Goal: Transaction & Acquisition: Purchase product/service

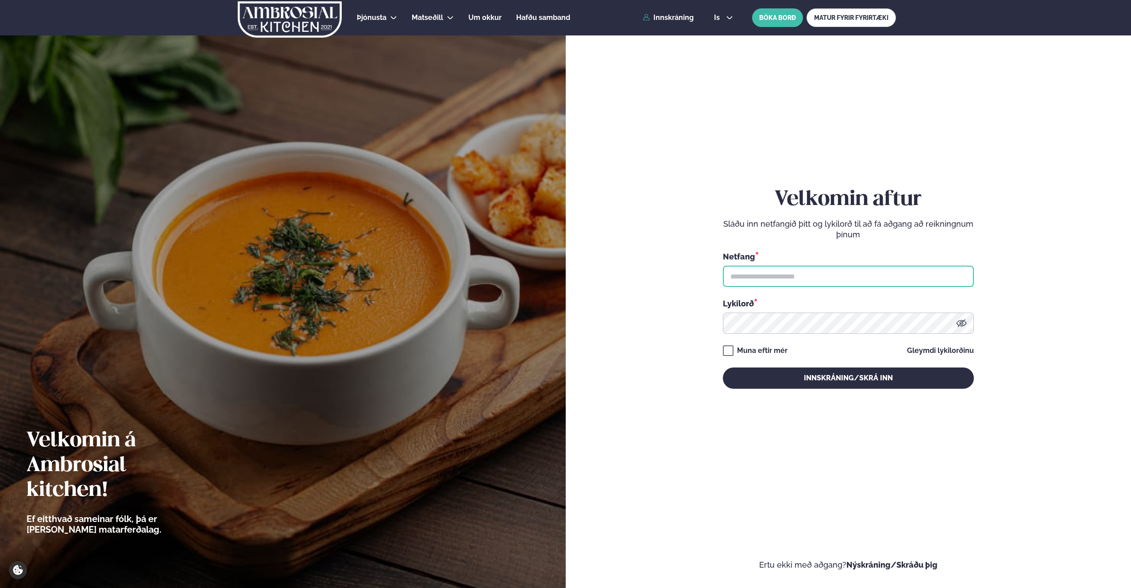
click at [790, 278] on input "text" at bounding box center [848, 276] width 251 height 21
click at [755, 276] on input "text" at bounding box center [848, 276] width 251 height 21
click at [677, 27] on div "Þjónusta Hádegismatur fyrir fyrirtæki Fyrirtækja veitingar Einkapartý Matseðill…" at bounding box center [566, 17] width 714 height 35
click at [669, 19] on link "Innskráning" at bounding box center [668, 18] width 51 height 8
click at [744, 285] on input "text" at bounding box center [848, 276] width 251 height 21
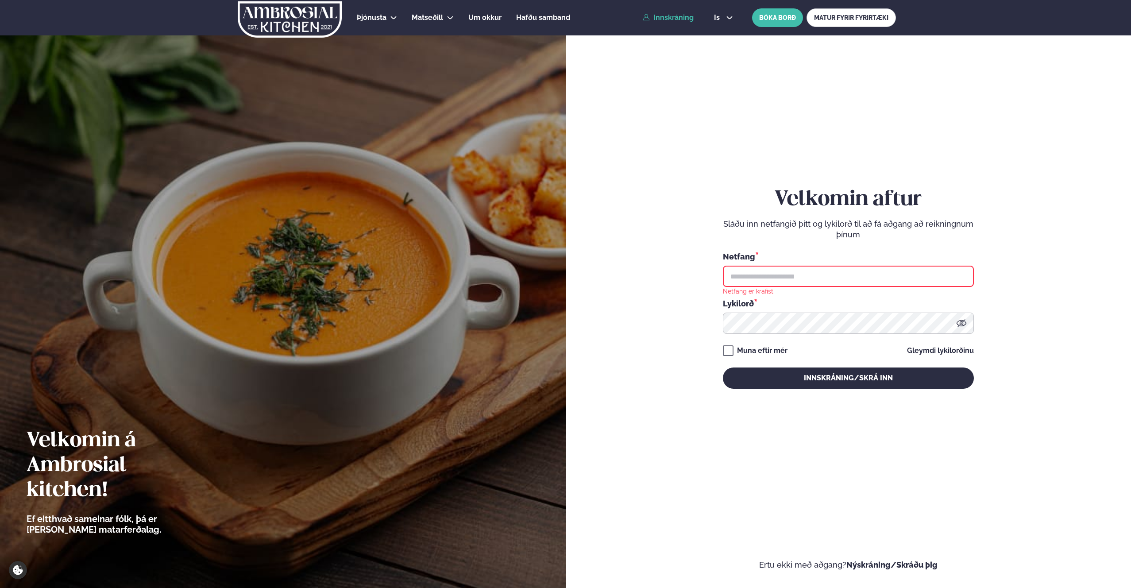
type input "**********"
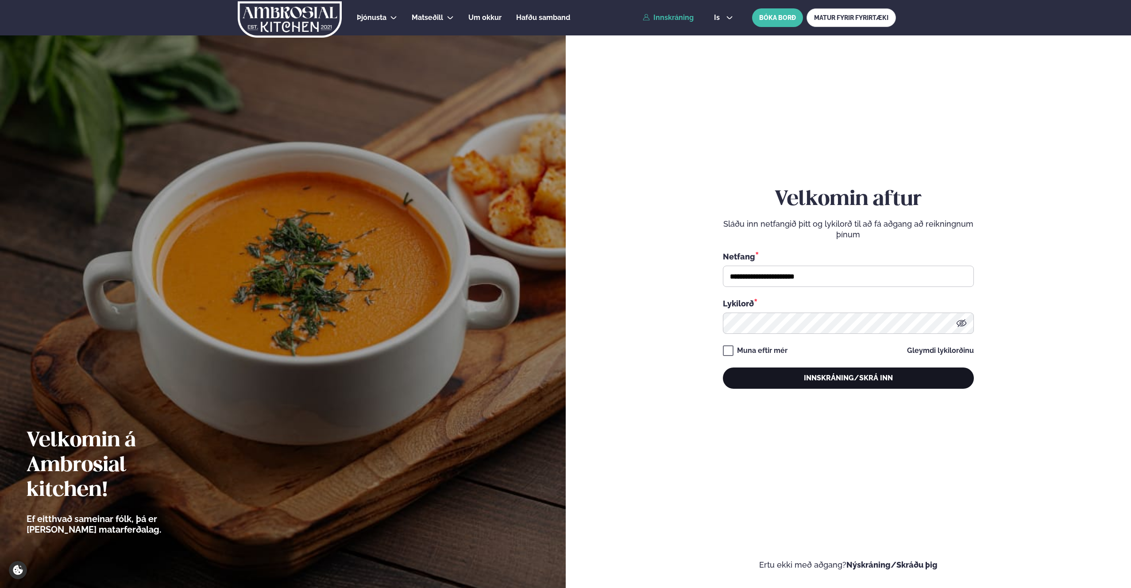
click at [816, 384] on button "Innskráning/Skrá inn" at bounding box center [848, 378] width 251 height 21
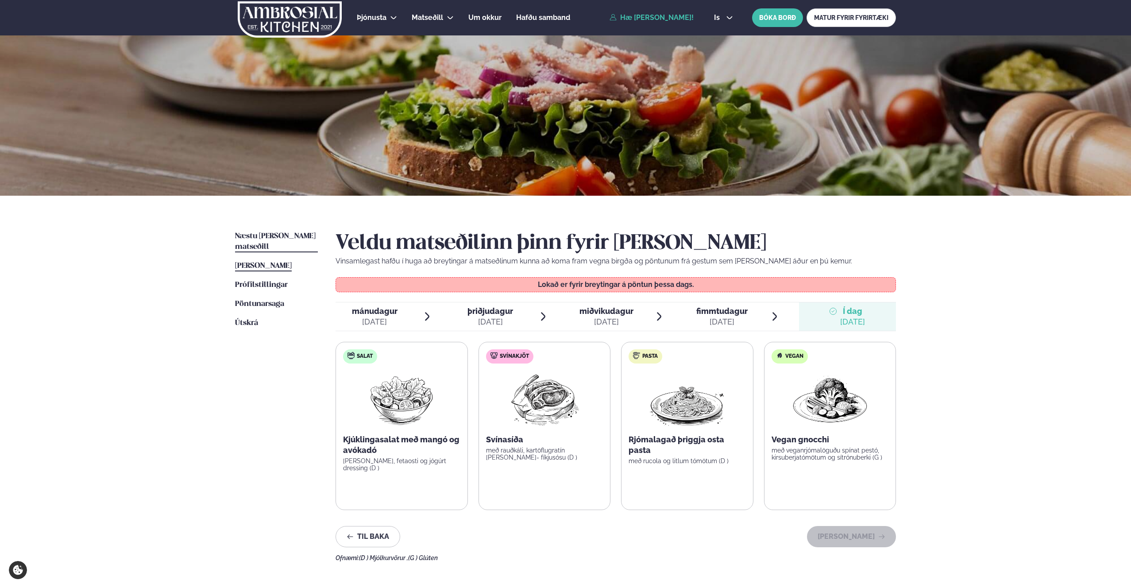
click at [274, 237] on span "Næstu [PERSON_NAME] matseðill" at bounding box center [275, 241] width 81 height 18
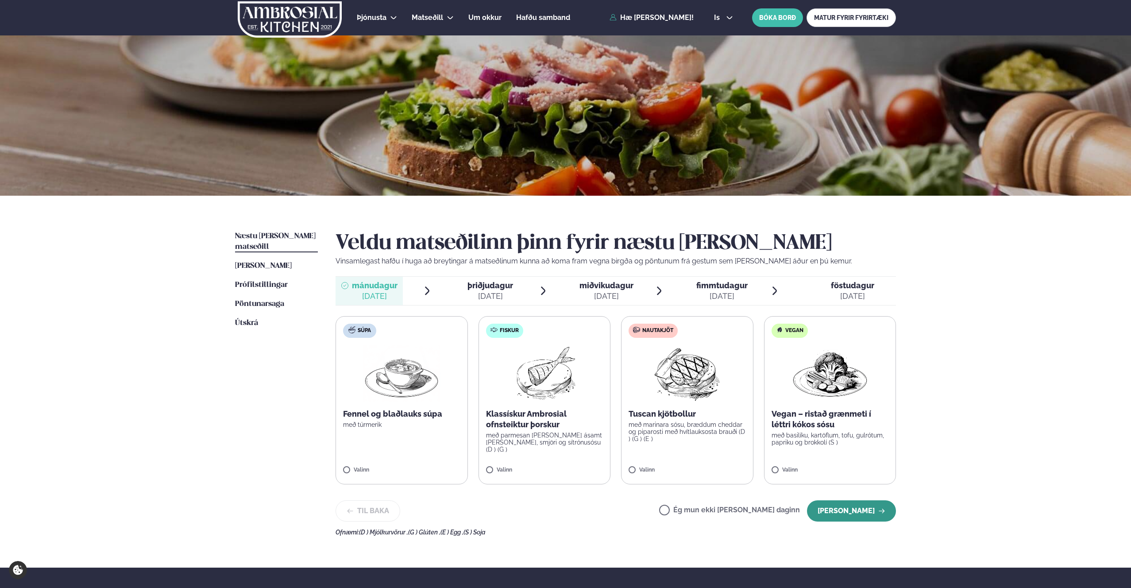
click at [864, 509] on button "[PERSON_NAME]" at bounding box center [851, 510] width 89 height 21
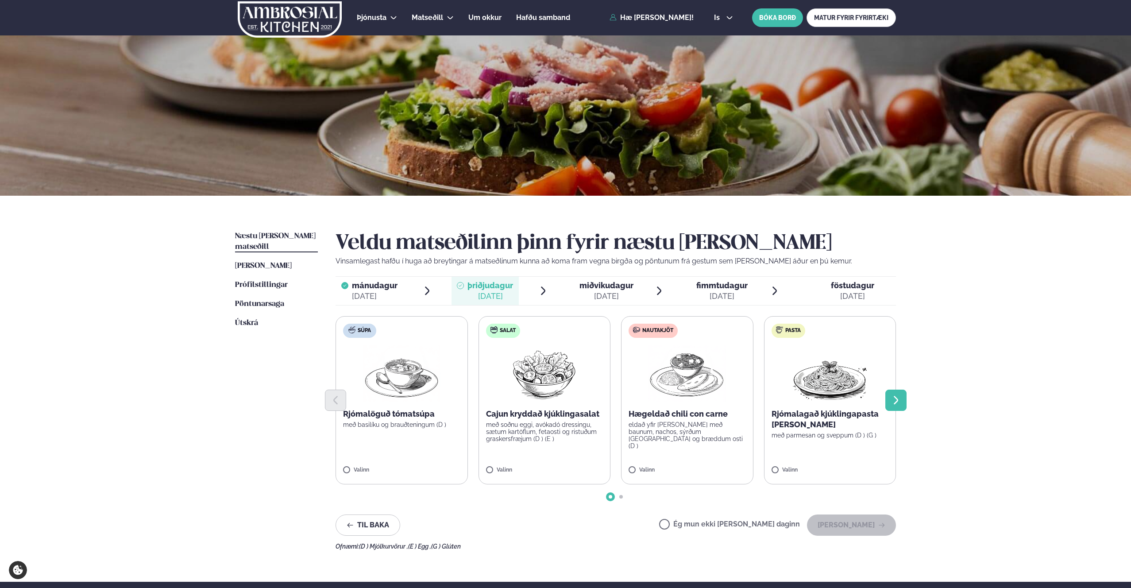
click at [899, 400] on icon "Next slide" at bounding box center [896, 400] width 11 height 11
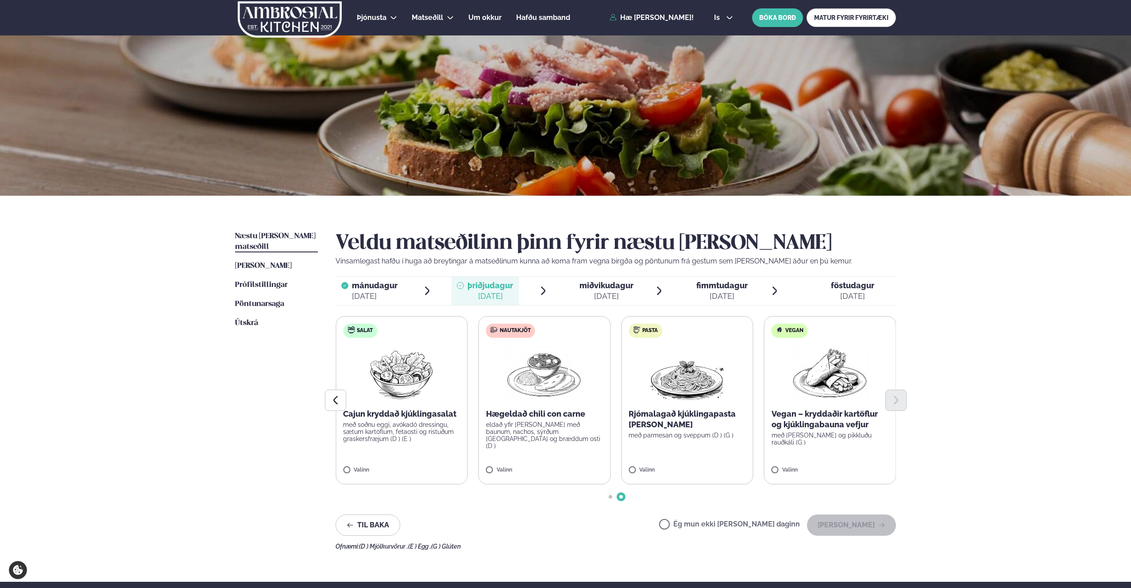
click at [564, 419] on p "Hægeldað chili con carne" at bounding box center [544, 414] width 117 height 11
click at [484, 469] on label "Nautakjöt Hægeldað chili con carne eldað yfir [PERSON_NAME] með baunum, nachos,…" at bounding box center [545, 400] width 132 height 168
click at [849, 521] on button "[PERSON_NAME]" at bounding box center [851, 525] width 89 height 21
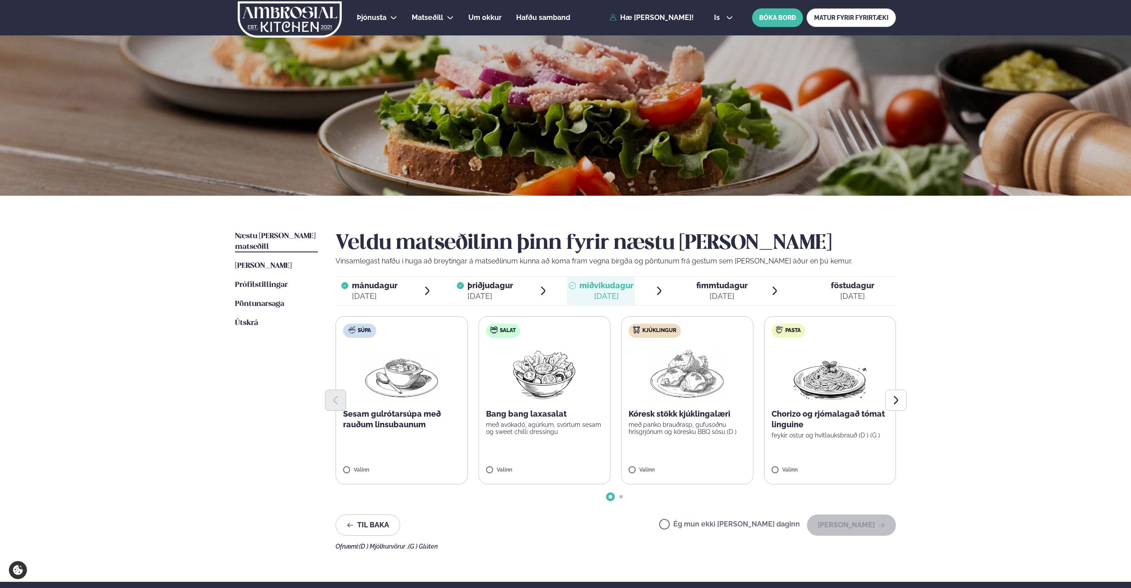
click at [550, 406] on div at bounding box center [616, 400] width 561 height 21
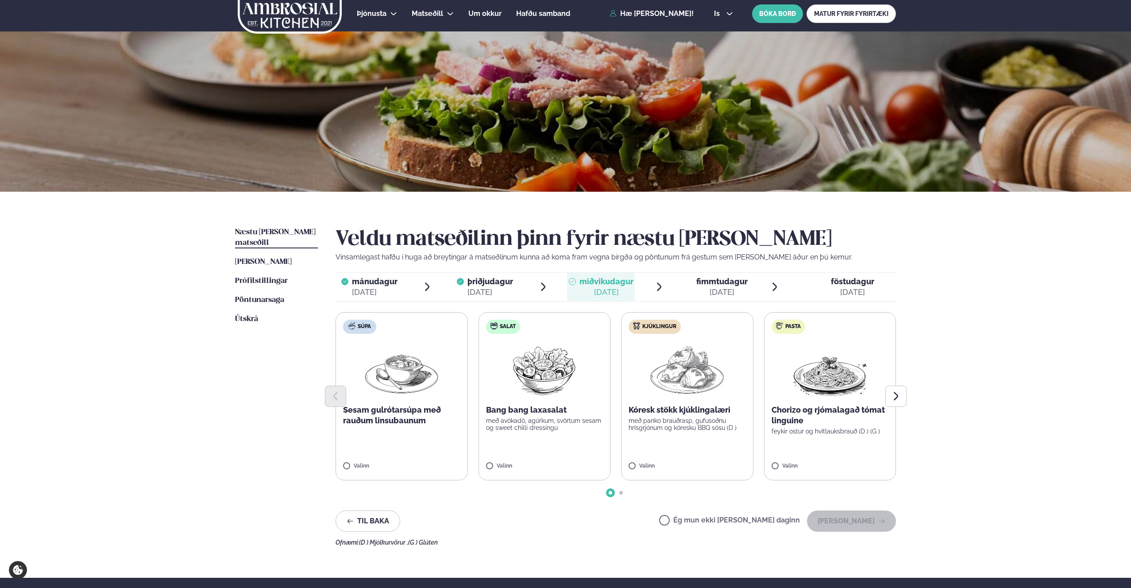
click at [491, 461] on label "Salat Bang bang laxasalat með avókadó, agúrkum, svörtum sesam og sweet chilli d…" at bounding box center [545, 396] width 132 height 168
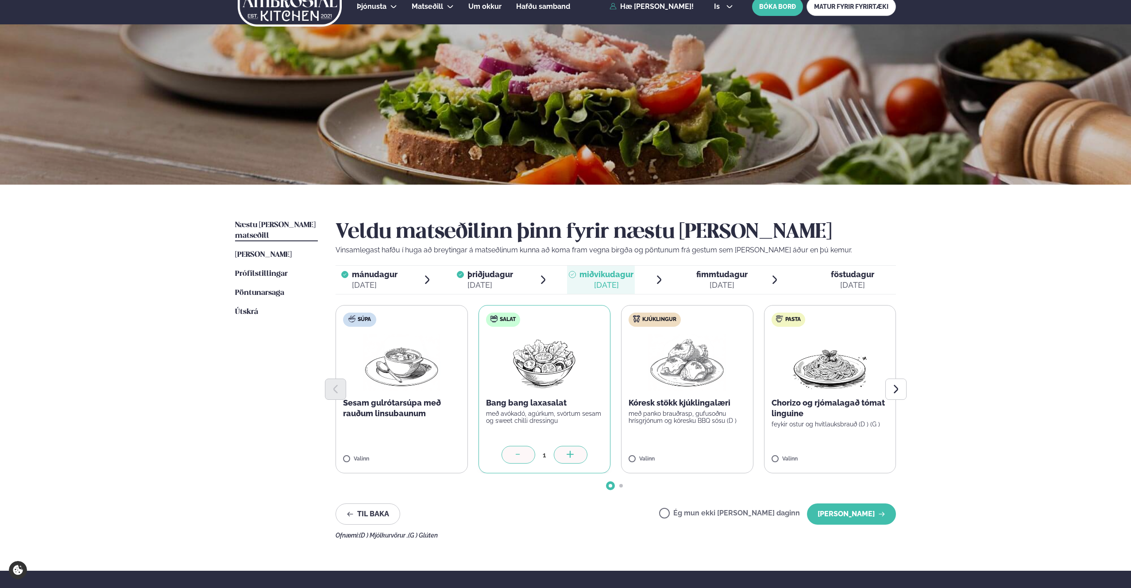
scroll to position [12, 0]
click at [872, 515] on button "[PERSON_NAME]" at bounding box center [851, 513] width 89 height 21
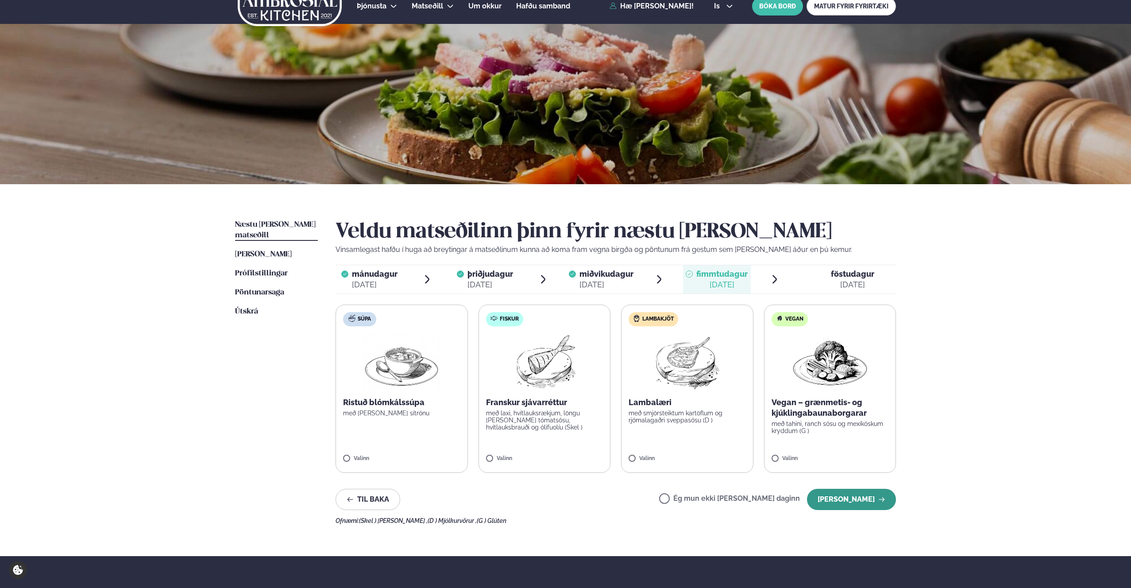
click at [871, 498] on button "[PERSON_NAME]" at bounding box center [851, 499] width 89 height 21
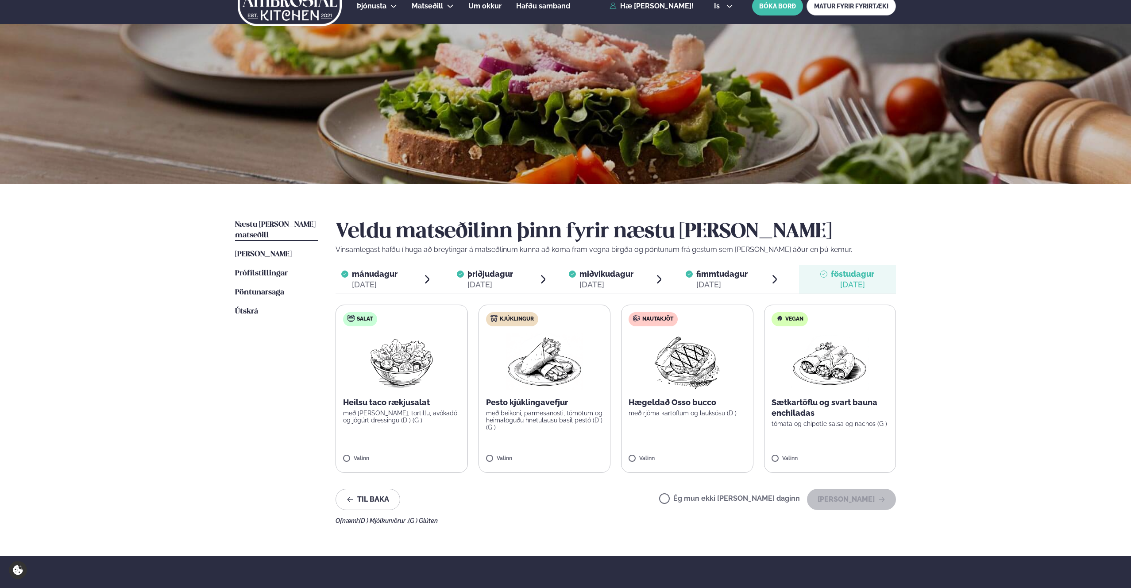
scroll to position [12, 0]
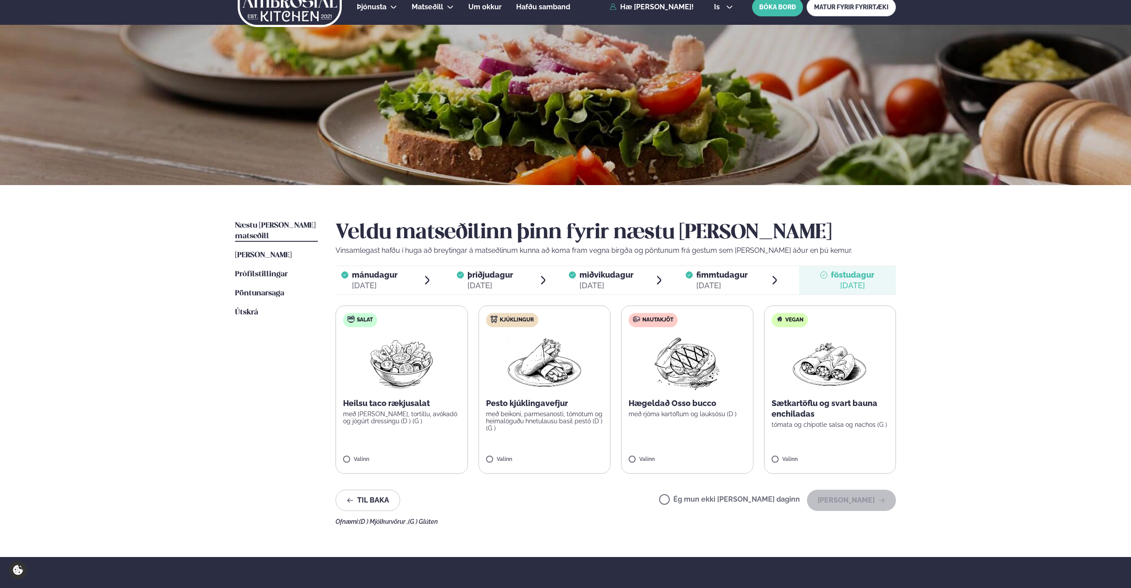
click at [663, 415] on p "með rjóma kartöflum og lauksósu (D )" at bounding box center [687, 414] width 117 height 7
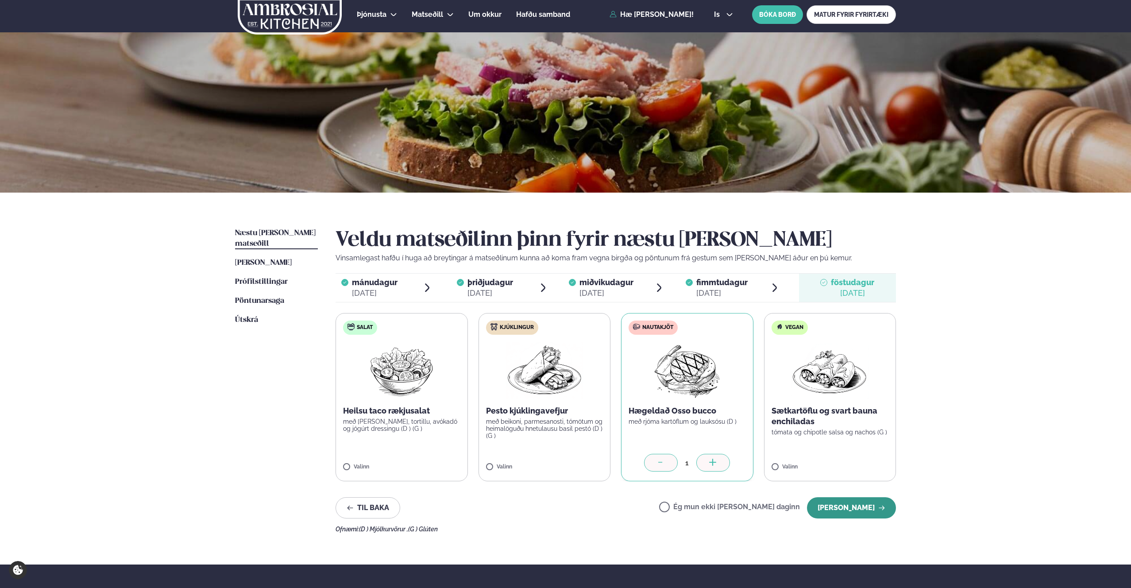
click at [857, 508] on button "[PERSON_NAME]" at bounding box center [851, 507] width 89 height 21
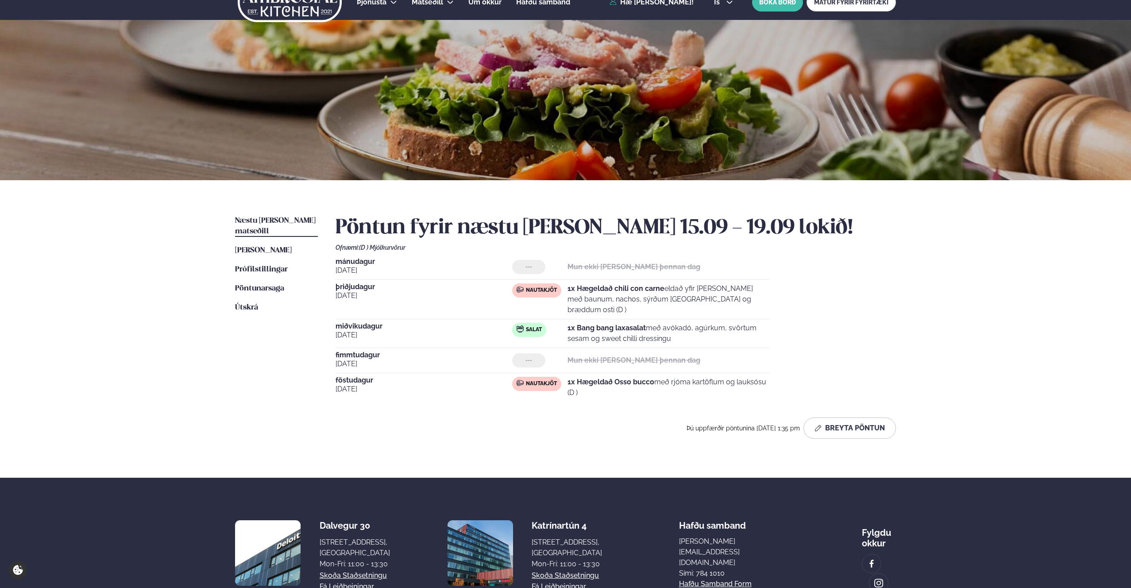
scroll to position [17, 0]
